Goal: Information Seeking & Learning: Learn about a topic

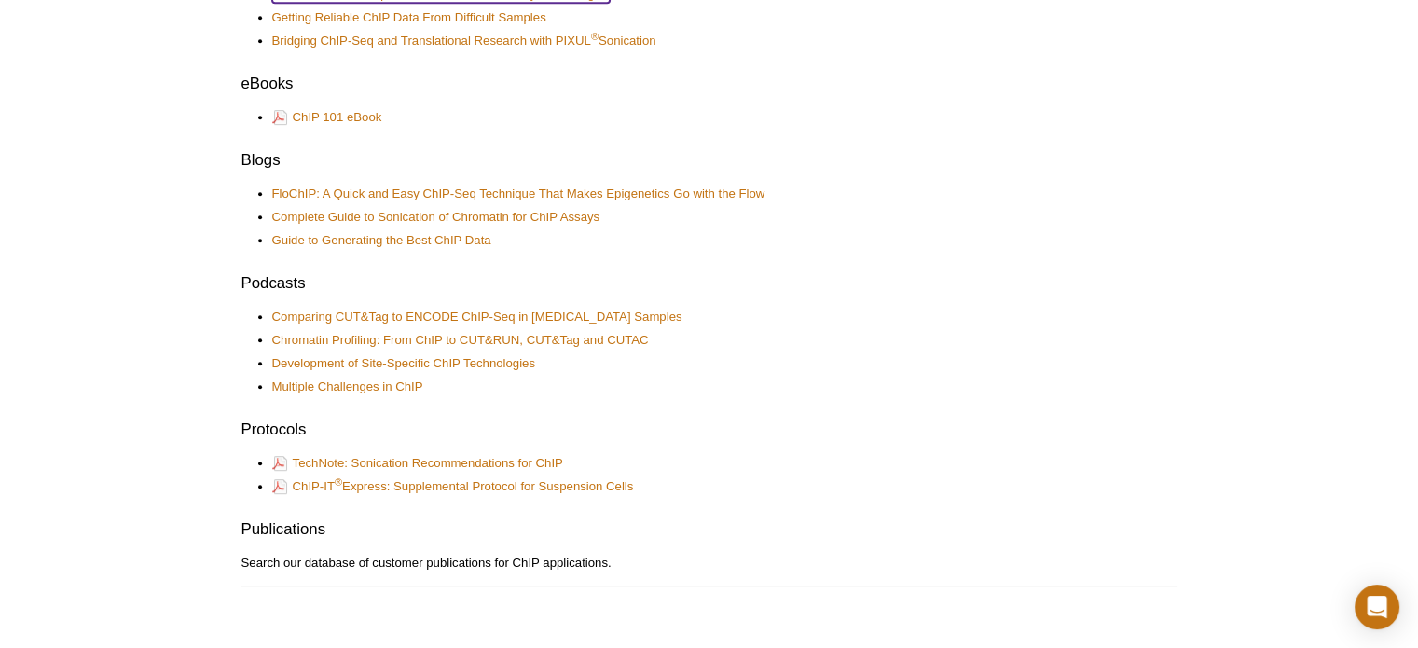
scroll to position [996, 0]
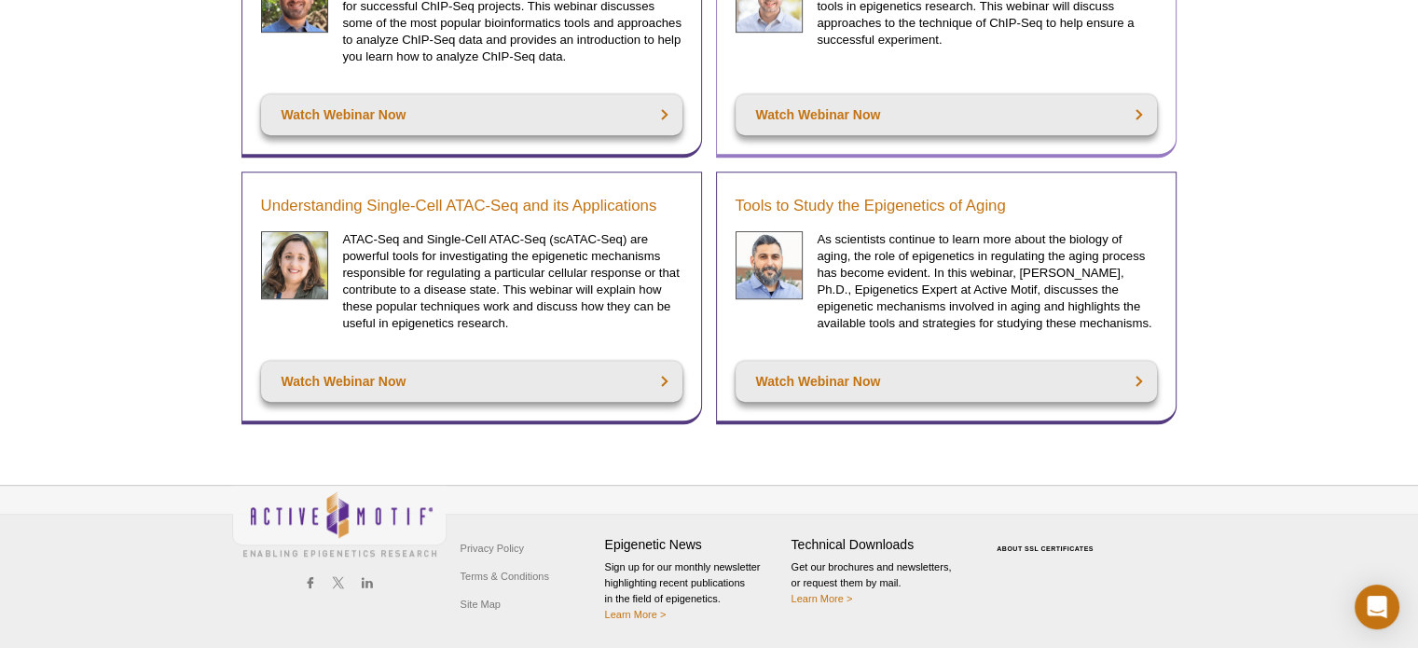
scroll to position [933, 0]
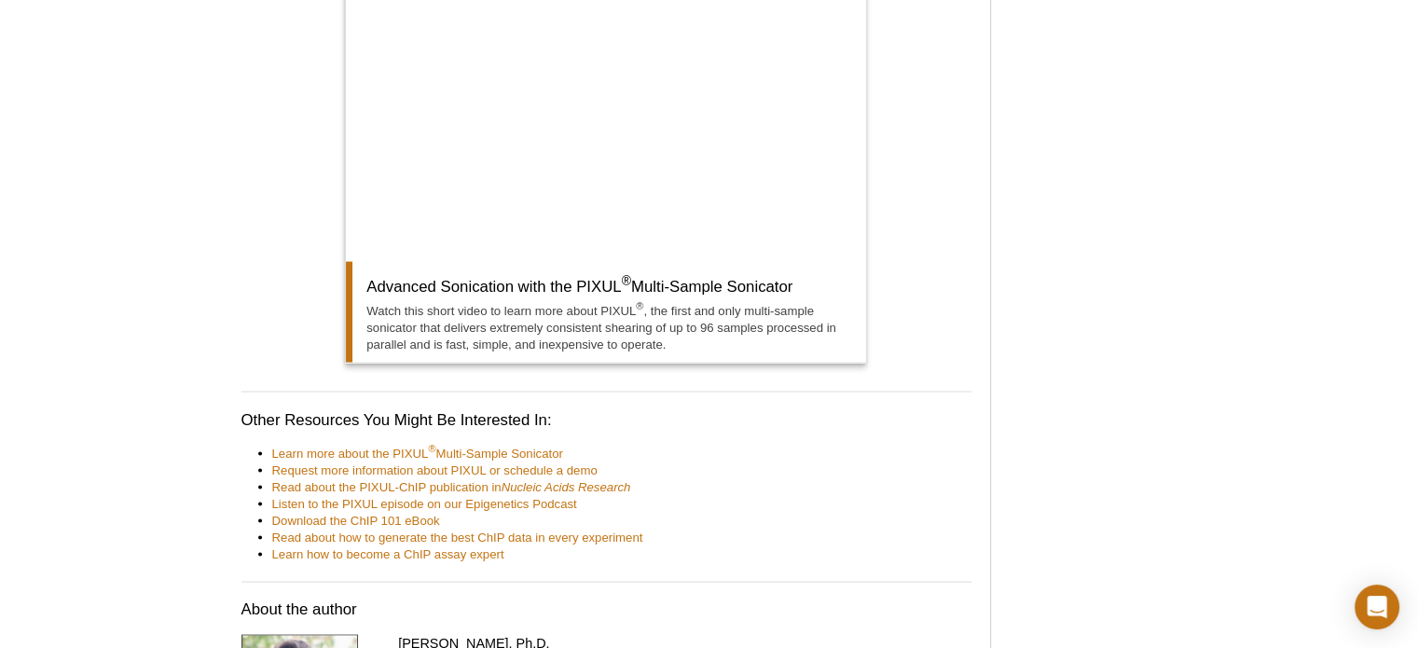
scroll to position [10952, 0]
